Goal: Task Accomplishment & Management: Use online tool/utility

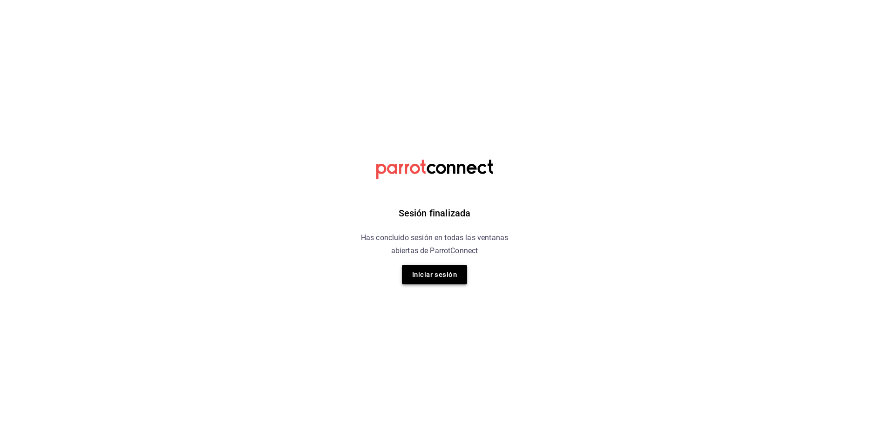
click at [428, 275] on button "Iniciar sesión" at bounding box center [434, 275] width 65 height 20
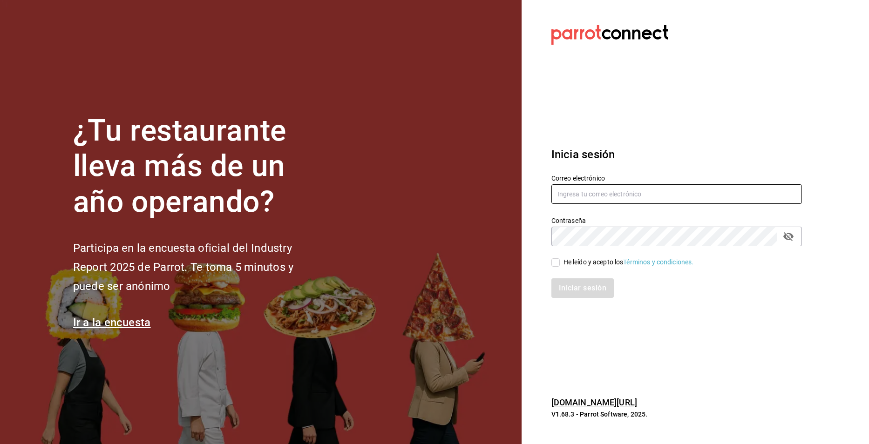
click at [588, 194] on input "text" at bounding box center [676, 194] width 251 height 20
type input "aquintero@altezza.com.mx"
click at [556, 265] on input "He leído y acepto los Términos y condiciones." at bounding box center [555, 262] width 8 height 8
checkbox input "true"
click at [578, 286] on button "Iniciar sesión" at bounding box center [582, 288] width 63 height 20
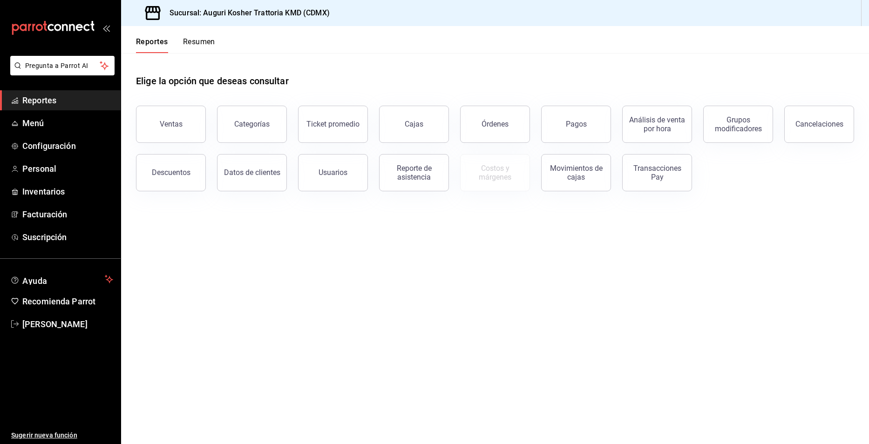
click at [204, 43] on button "Resumen" at bounding box center [199, 45] width 32 height 16
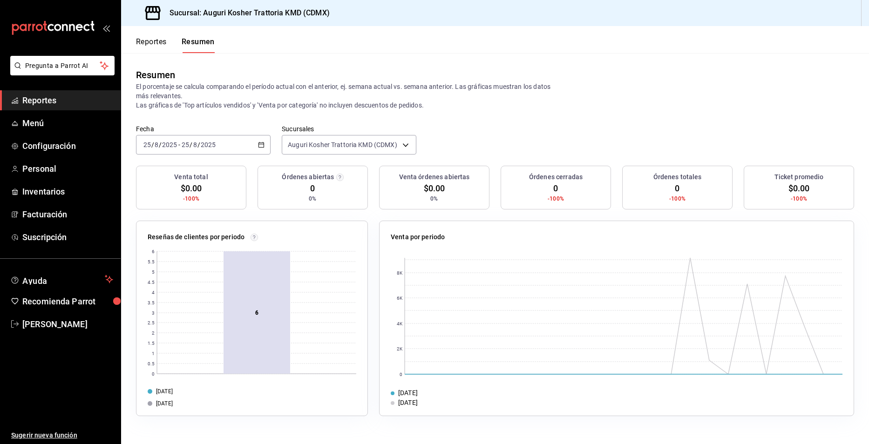
click at [154, 43] on button "Reportes" at bounding box center [151, 45] width 31 height 16
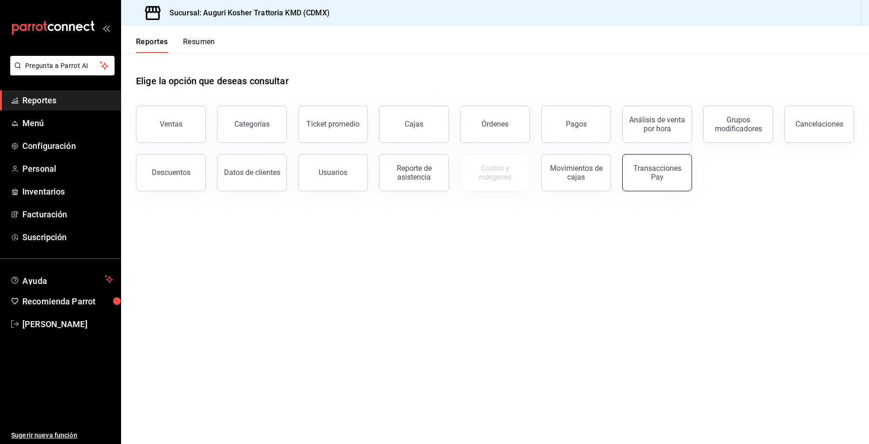
click at [656, 173] on div "Transacciones Pay" at bounding box center [657, 173] width 58 height 18
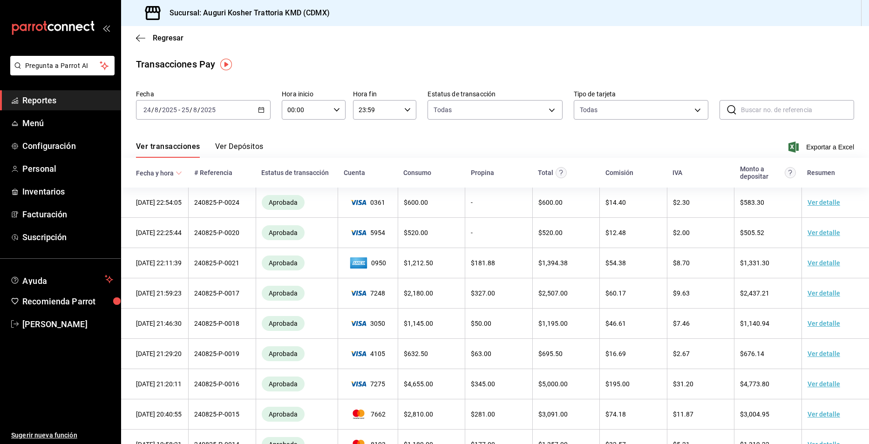
click at [241, 149] on button "Ver Depósitos" at bounding box center [239, 150] width 48 height 16
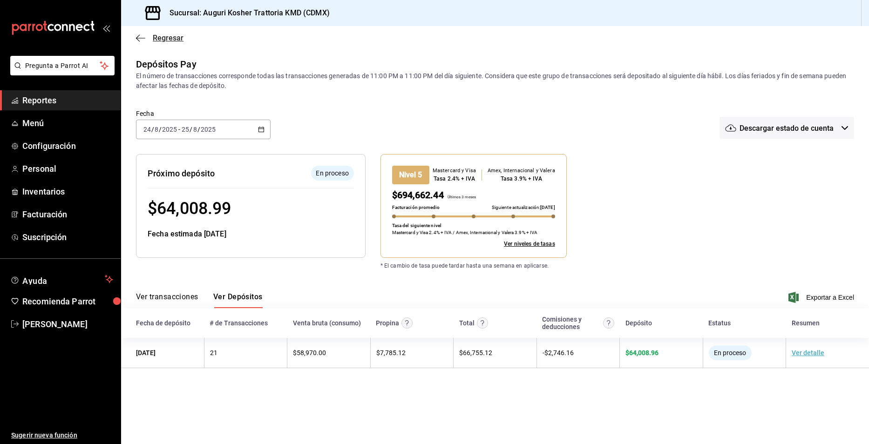
click at [137, 39] on icon "button" at bounding box center [140, 38] width 9 height 8
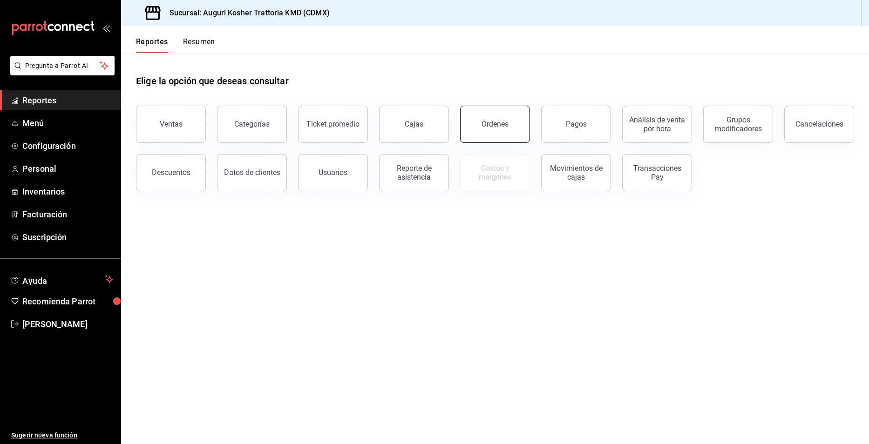
click at [491, 122] on div "Órdenes" at bounding box center [495, 124] width 27 height 9
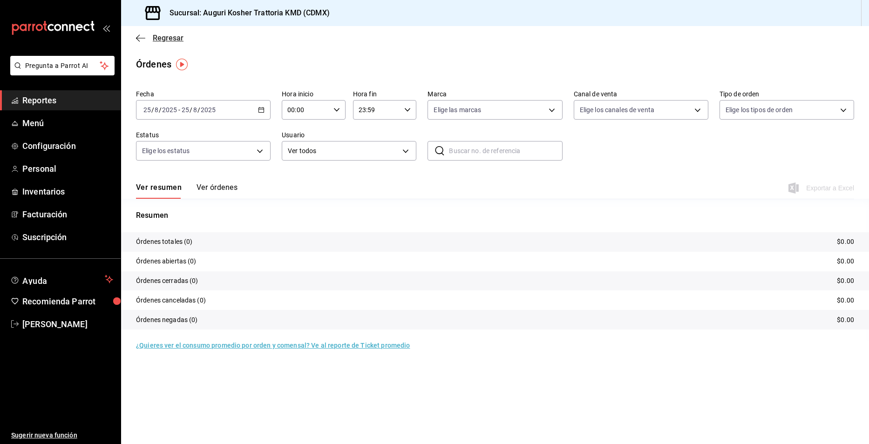
click at [141, 39] on icon "button" at bounding box center [140, 38] width 9 height 8
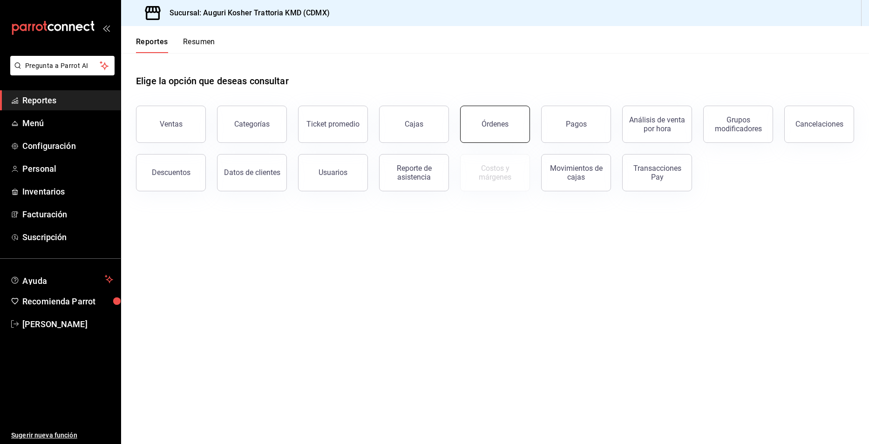
click at [498, 126] on div "Órdenes" at bounding box center [495, 124] width 27 height 9
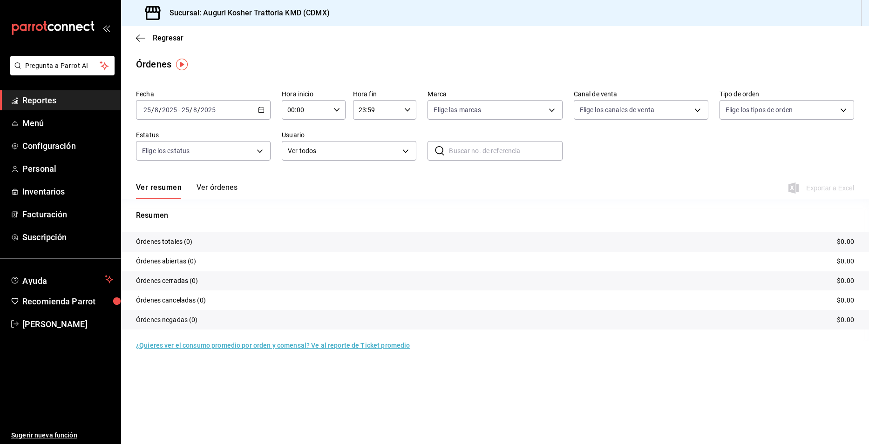
click at [214, 113] on input "2025" at bounding box center [208, 109] width 16 height 7
click at [179, 240] on span "Rango de fechas" at bounding box center [180, 243] width 72 height 10
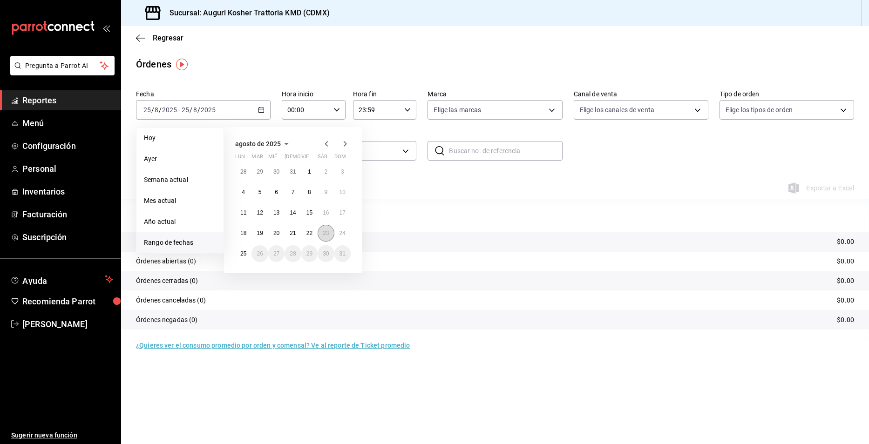
click at [327, 236] on abbr "23" at bounding box center [326, 233] width 6 height 7
click at [244, 257] on button "25" at bounding box center [243, 253] width 16 height 17
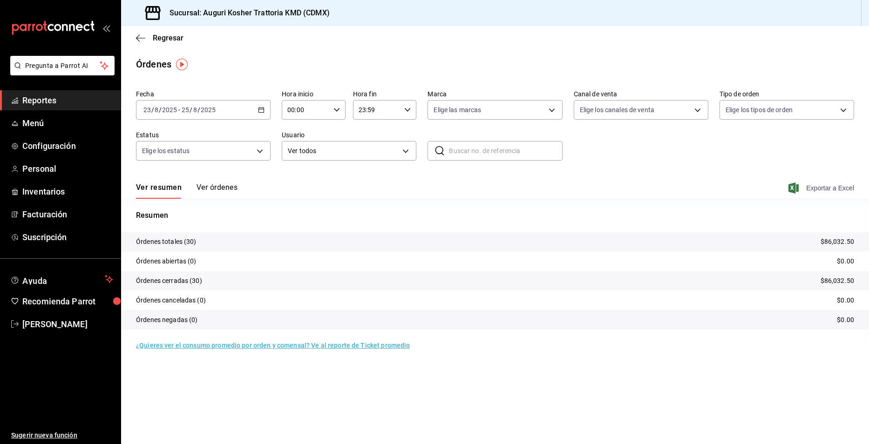
click at [830, 190] on span "Exportar a Excel" at bounding box center [822, 188] width 64 height 11
click at [824, 190] on span "Exportar a Excel" at bounding box center [822, 188] width 64 height 11
click at [140, 36] on icon "button" at bounding box center [140, 38] width 9 height 8
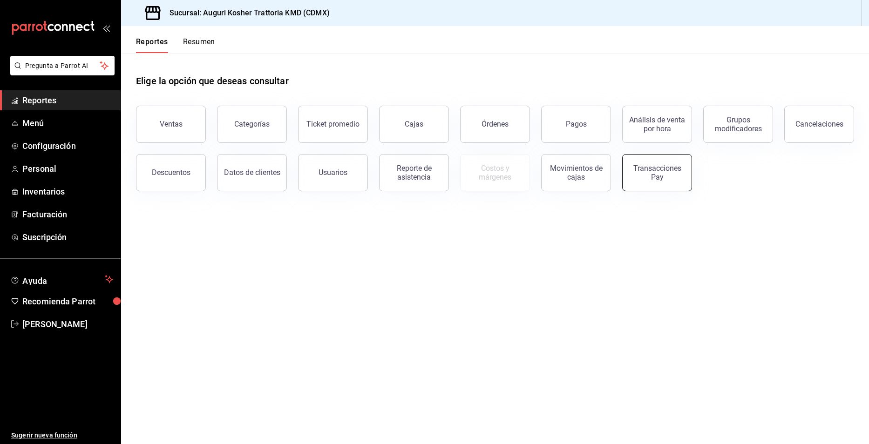
click at [649, 176] on div "Transacciones Pay" at bounding box center [657, 173] width 58 height 18
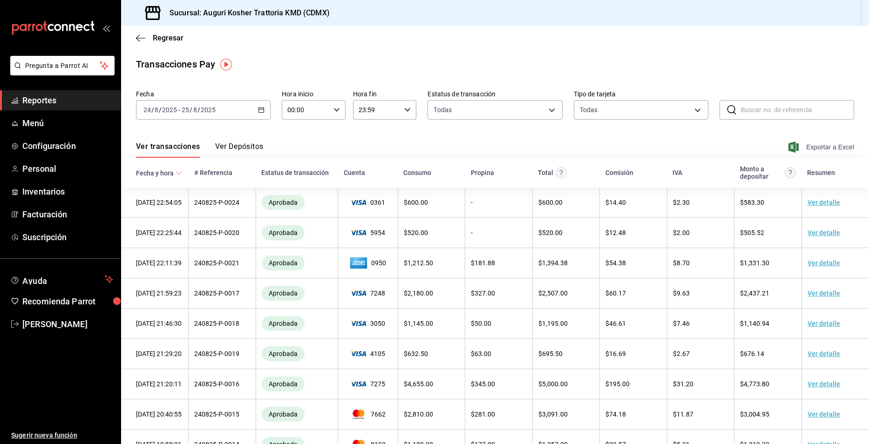
click at [812, 145] on span "Exportar a Excel" at bounding box center [822, 147] width 64 height 11
click at [204, 113] on input "2025" at bounding box center [208, 109] width 16 height 7
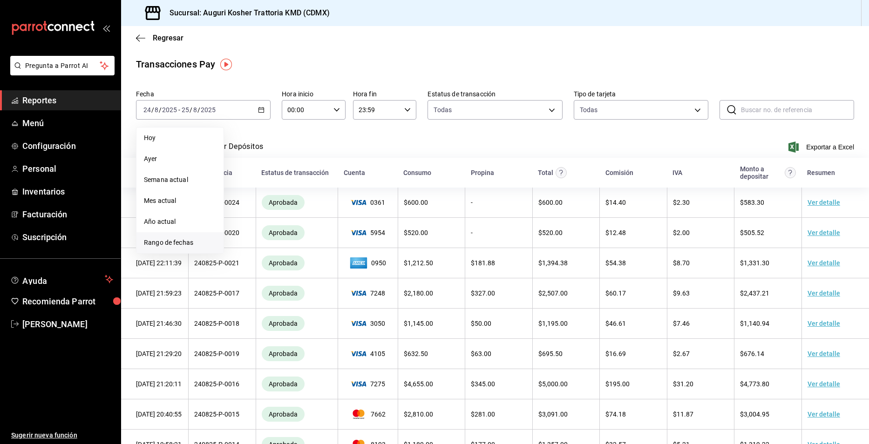
click at [168, 240] on span "Rango de fechas" at bounding box center [180, 243] width 72 height 10
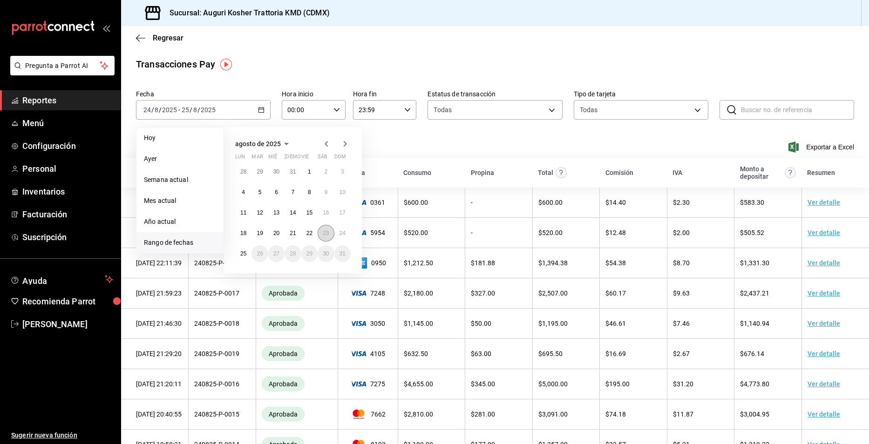
click at [323, 237] on button "23" at bounding box center [326, 233] width 16 height 17
click at [243, 253] on abbr "25" at bounding box center [243, 254] width 6 height 7
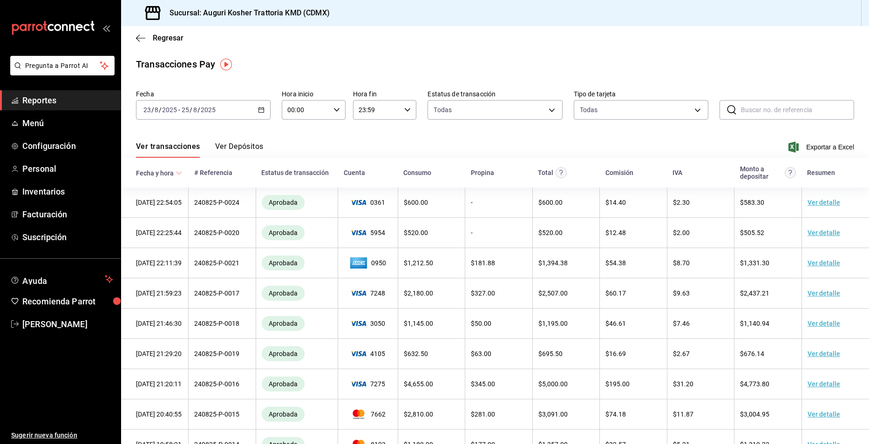
click at [820, 145] on span "Exportar a Excel" at bounding box center [822, 147] width 64 height 11
click at [137, 37] on icon "button" at bounding box center [138, 37] width 4 height 7
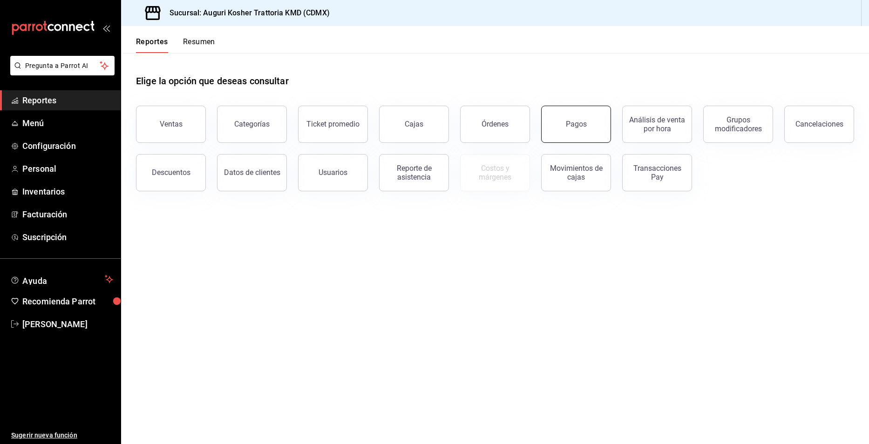
click at [577, 126] on div "Pagos" at bounding box center [576, 124] width 21 height 9
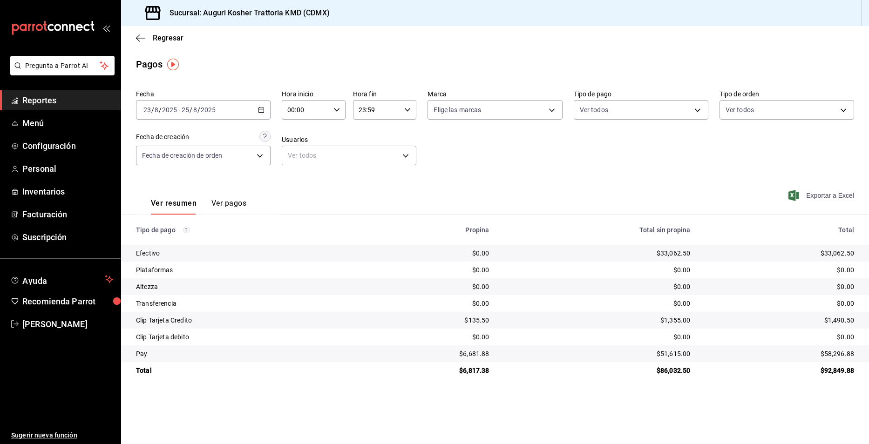
click at [831, 193] on span "Exportar a Excel" at bounding box center [822, 195] width 64 height 11
